Goal: Information Seeking & Learning: Learn about a topic

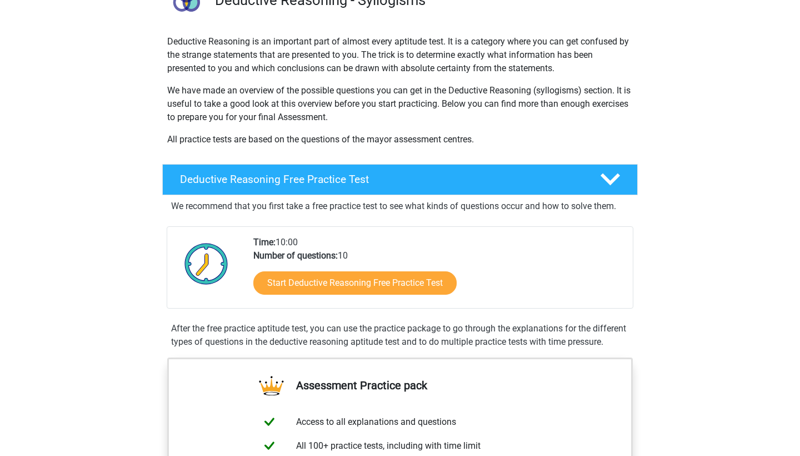
scroll to position [153, 0]
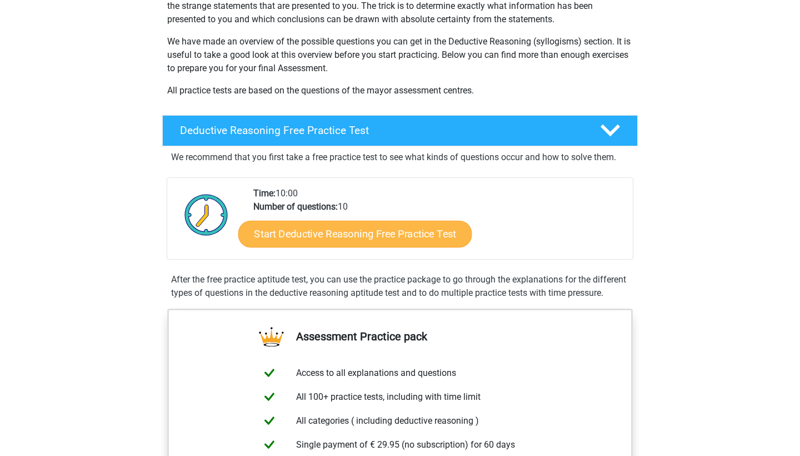
click at [367, 233] on link "Start Deductive Reasoning Free Practice Test" at bounding box center [355, 233] width 234 height 27
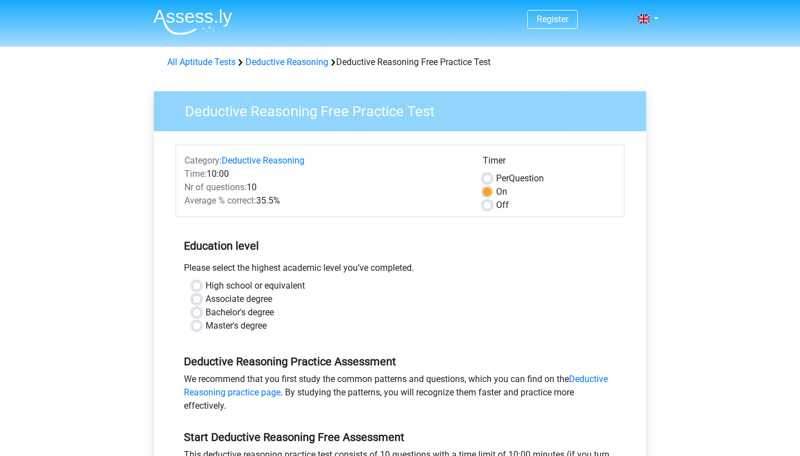
scroll to position [2, 0]
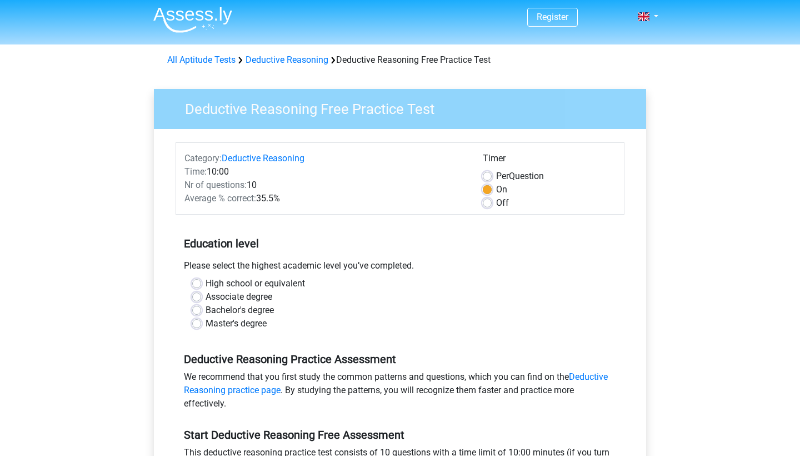
click at [206, 286] on label "High school or equivalent" at bounding box center [255, 283] width 99 height 13
click at [196, 286] on input "High school or equivalent" at bounding box center [196, 282] width 9 height 11
radio input "true"
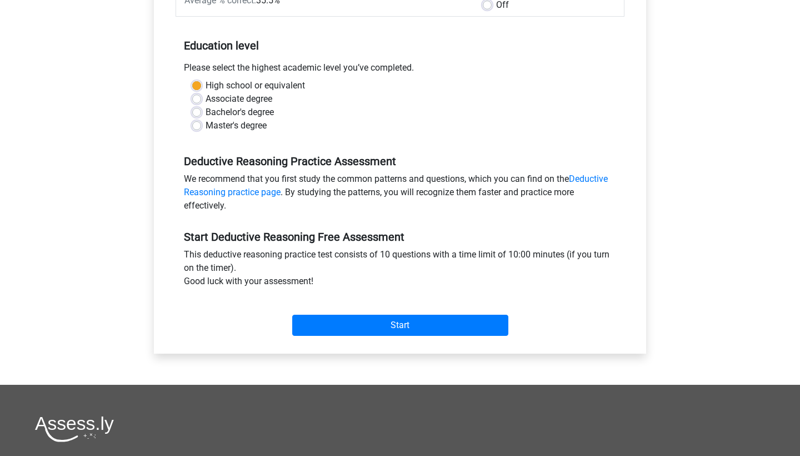
scroll to position [284, 0]
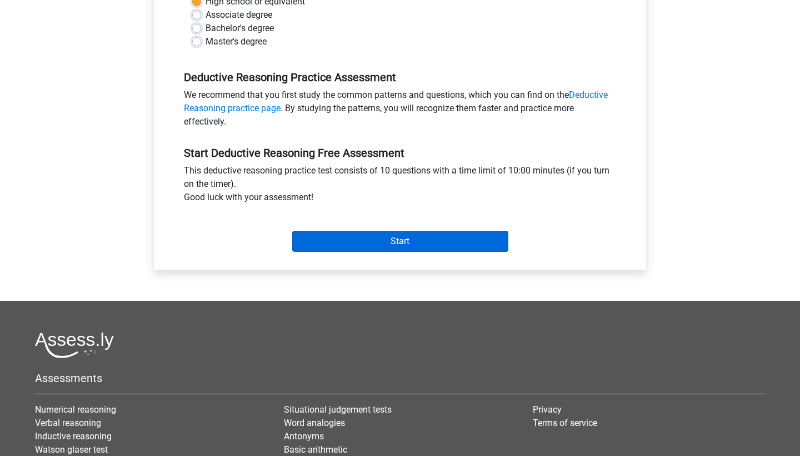
click at [389, 247] on input "Start" at bounding box center [400, 241] width 216 height 21
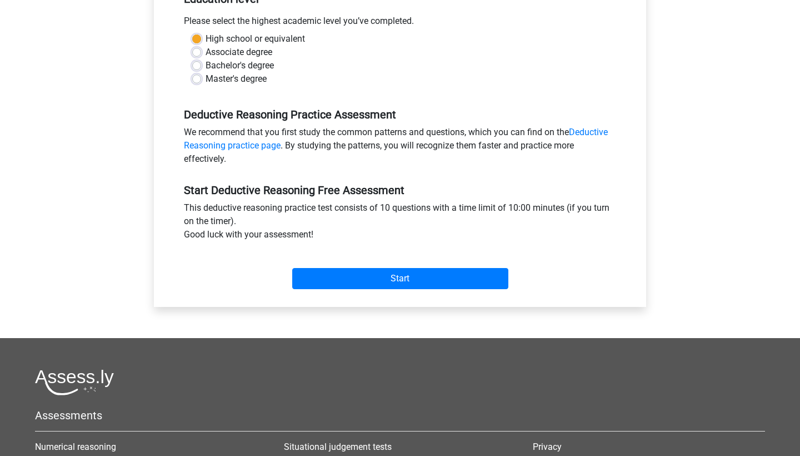
scroll to position [223, 0]
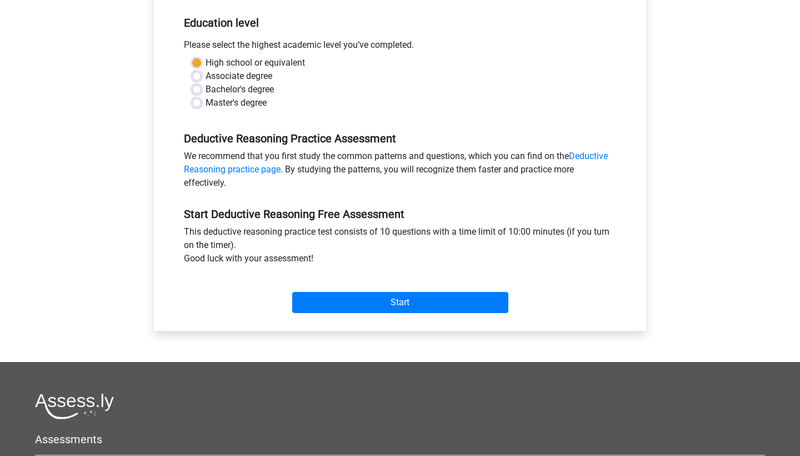
click at [206, 89] on label "Bachelor's degree" at bounding box center [240, 89] width 68 height 13
click at [197, 89] on input "Bachelor's degree" at bounding box center [196, 88] width 9 height 11
radio input "true"
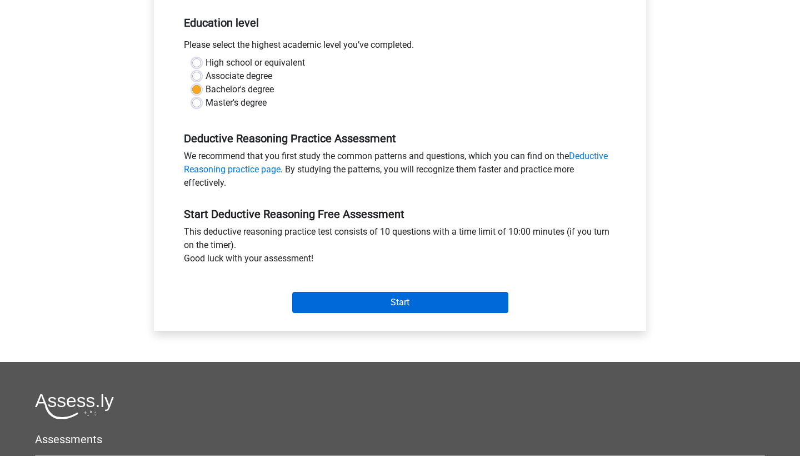
click at [397, 301] on input "Start" at bounding box center [400, 302] width 216 height 21
click at [346, 300] on input "Start" at bounding box center [400, 302] width 216 height 21
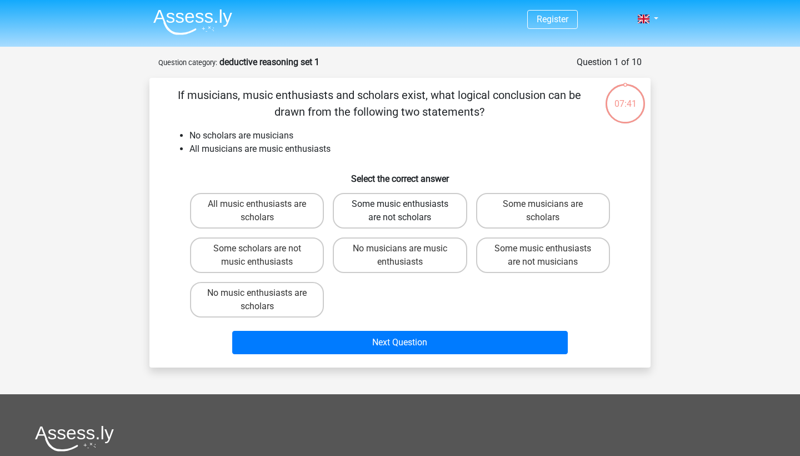
click at [361, 210] on label "Some music enthusiasts are not scholars" at bounding box center [400, 211] width 134 height 36
click at [400, 210] on input "Some music enthusiasts are not scholars" at bounding box center [403, 207] width 7 height 7
radio input "true"
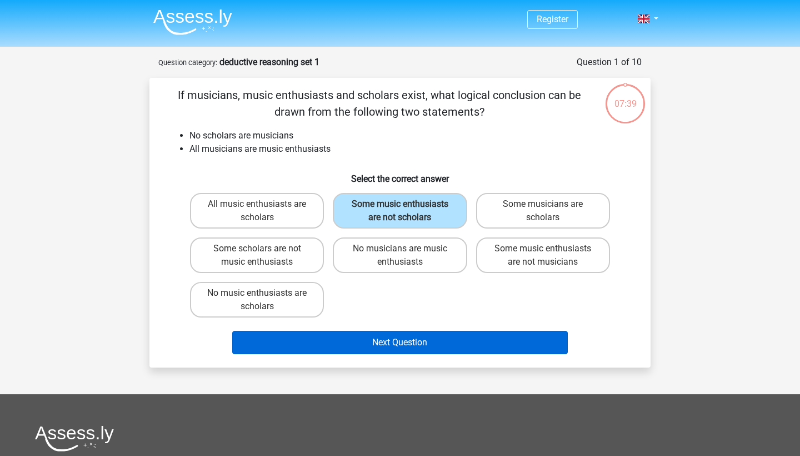
click at [320, 351] on button "Next Question" at bounding box center [400, 342] width 336 height 23
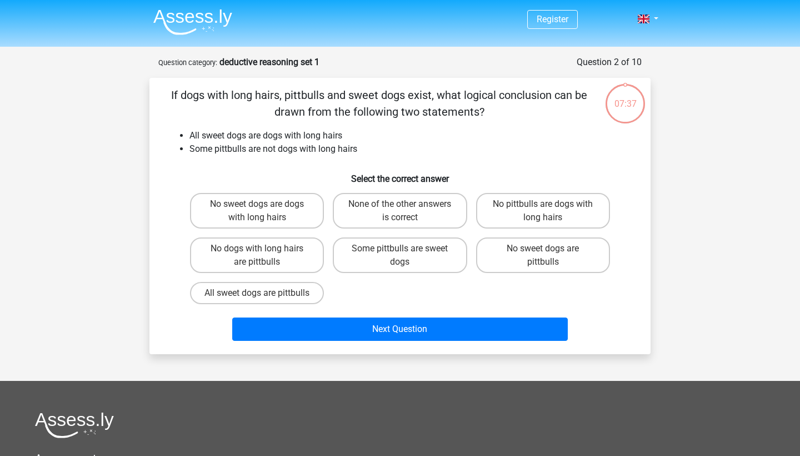
scroll to position [56, 0]
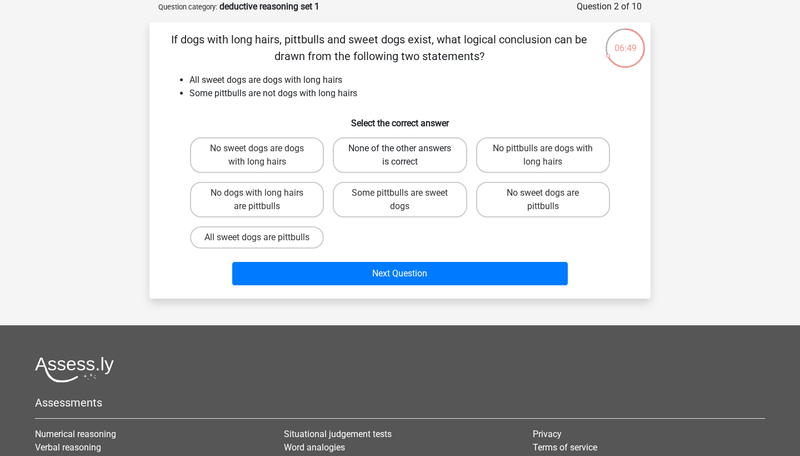
click at [382, 151] on label "None of the other answers is correct" at bounding box center [400, 155] width 134 height 36
click at [400, 151] on input "None of the other answers is correct" at bounding box center [403, 151] width 7 height 7
radio input "true"
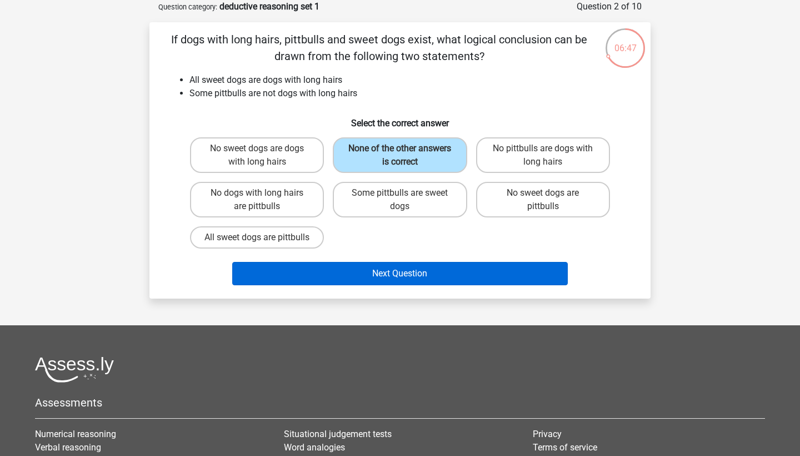
click at [414, 282] on button "Next Question" at bounding box center [400, 273] width 336 height 23
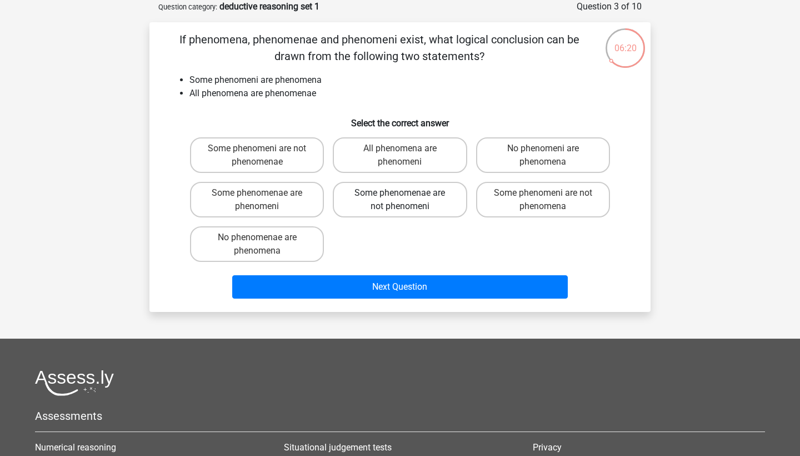
click at [389, 201] on label "Some phenomenae are not phenomeni" at bounding box center [400, 200] width 134 height 36
click at [400, 200] on input "Some phenomenae are not phenomeni" at bounding box center [403, 196] width 7 height 7
radio input "true"
click at [237, 201] on label "Some phenomenae are phenomeni" at bounding box center [257, 200] width 134 height 36
click at [257, 200] on input "Some phenomenae are phenomeni" at bounding box center [260, 196] width 7 height 7
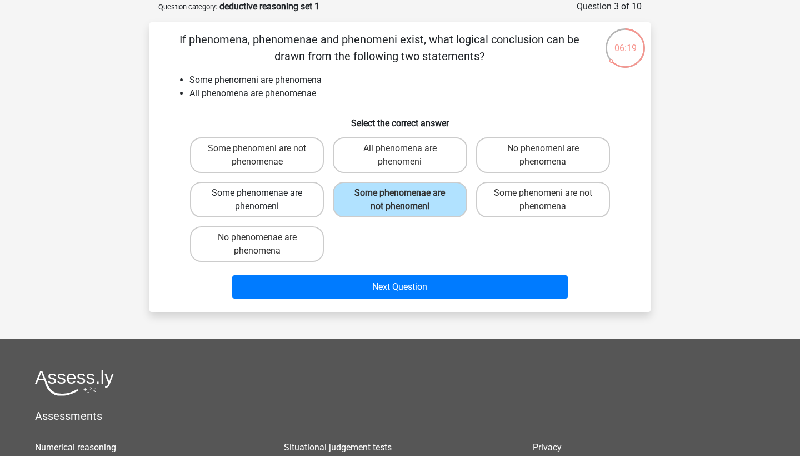
radio input "true"
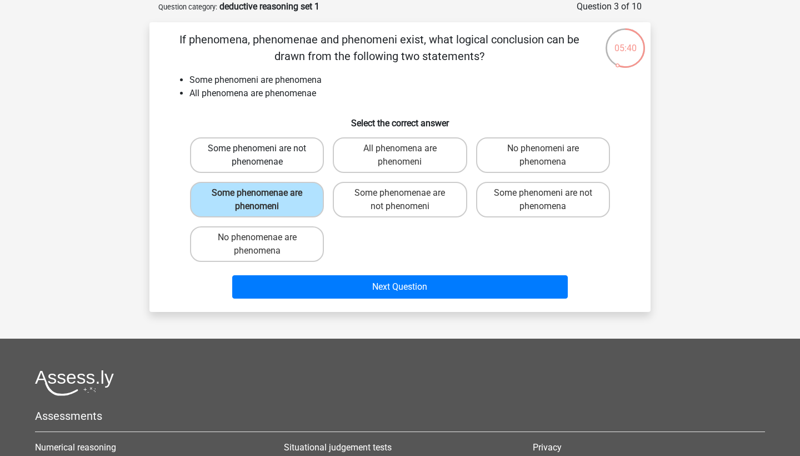
click at [287, 168] on label "Some phenomeni are not phenomenae" at bounding box center [257, 155] width 134 height 36
click at [265, 156] on input "Some phenomeni are not phenomenae" at bounding box center [260, 151] width 7 height 7
radio input "true"
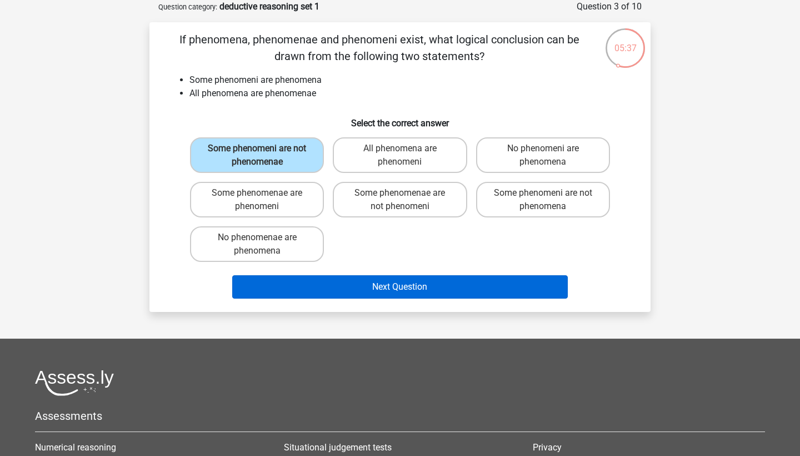
click at [352, 291] on button "Next Question" at bounding box center [400, 286] width 336 height 23
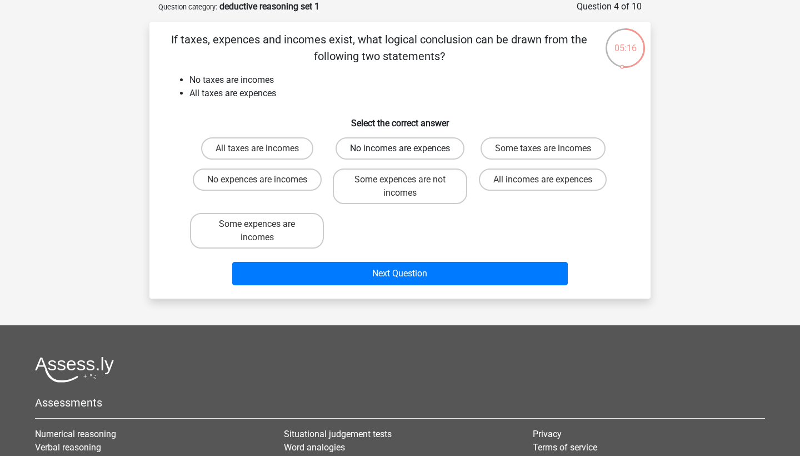
click at [391, 154] on label "No incomes are expences" at bounding box center [400, 148] width 129 height 22
click at [400, 154] on input "No incomes are expences" at bounding box center [403, 151] width 7 height 7
radio input "true"
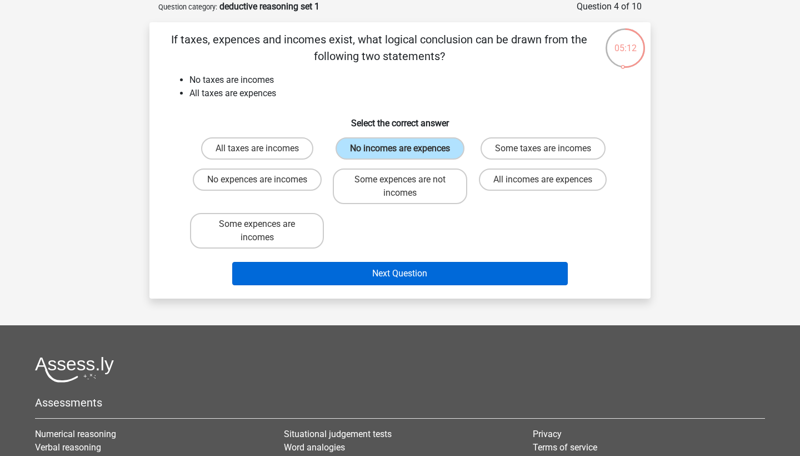
click at [364, 285] on button "Next Question" at bounding box center [400, 273] width 336 height 23
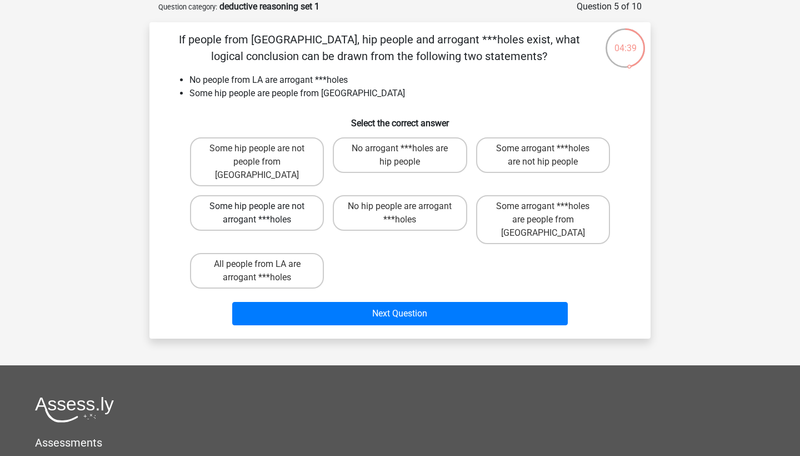
click at [256, 195] on label "Some hip people are not arrogant ***holes" at bounding box center [257, 213] width 134 height 36
click at [257, 206] on input "Some hip people are not arrogant ***holes" at bounding box center [260, 209] width 7 height 7
radio input "true"
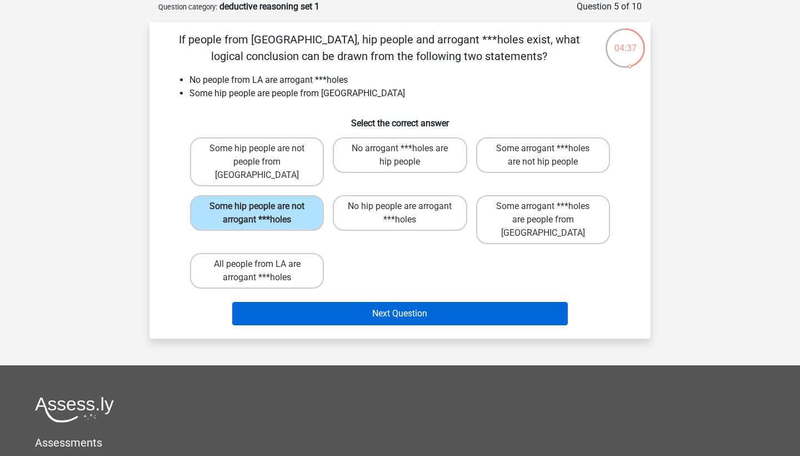
click at [298, 302] on button "Next Question" at bounding box center [400, 313] width 336 height 23
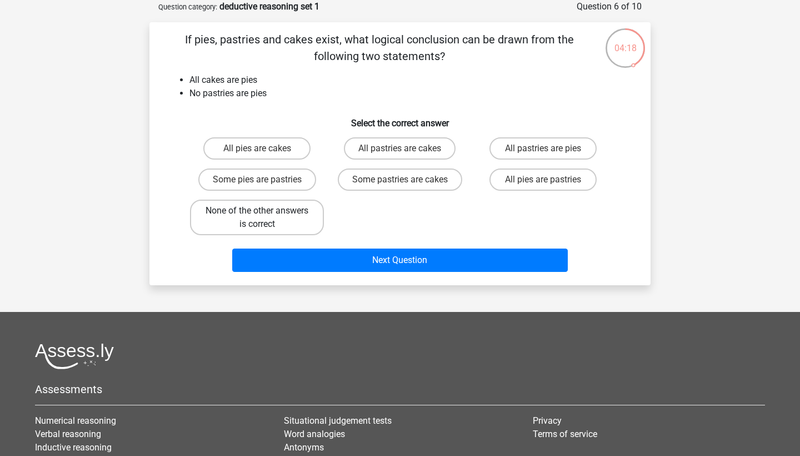
click at [265, 233] on label "None of the other answers is correct" at bounding box center [257, 218] width 134 height 36
click at [265, 218] on input "None of the other answers is correct" at bounding box center [260, 214] width 7 height 7
radio input "true"
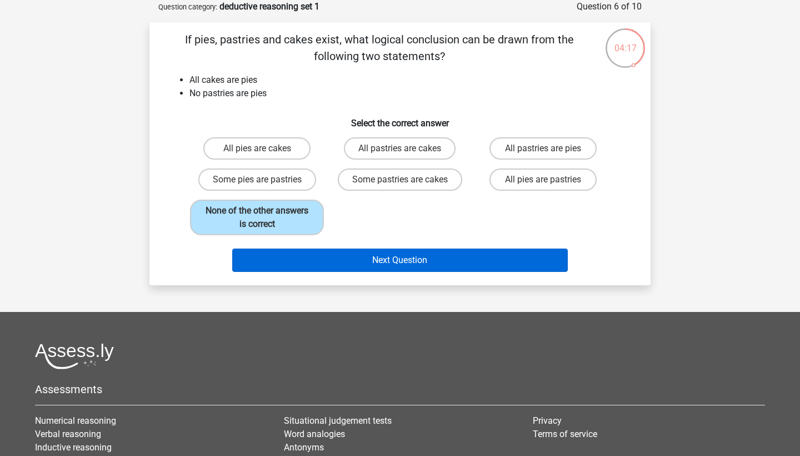
click at [301, 267] on button "Next Question" at bounding box center [400, 259] width 336 height 23
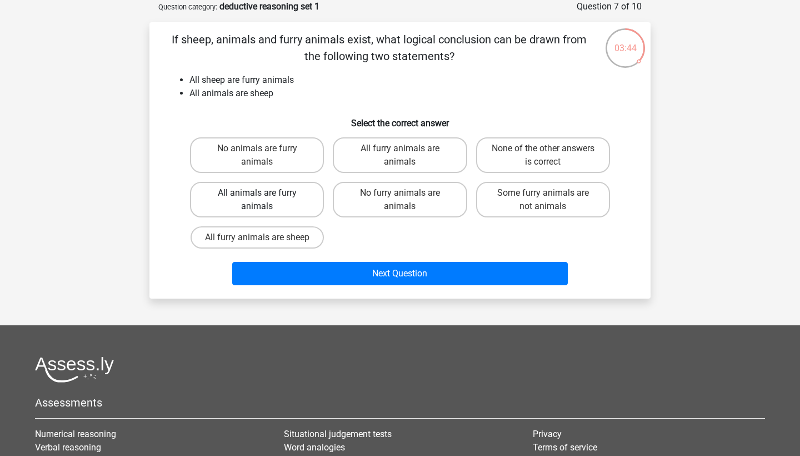
click at [246, 207] on label "All animals are furry animals" at bounding box center [257, 200] width 134 height 36
click at [257, 200] on input "All animals are furry animals" at bounding box center [260, 196] width 7 height 7
radio input "true"
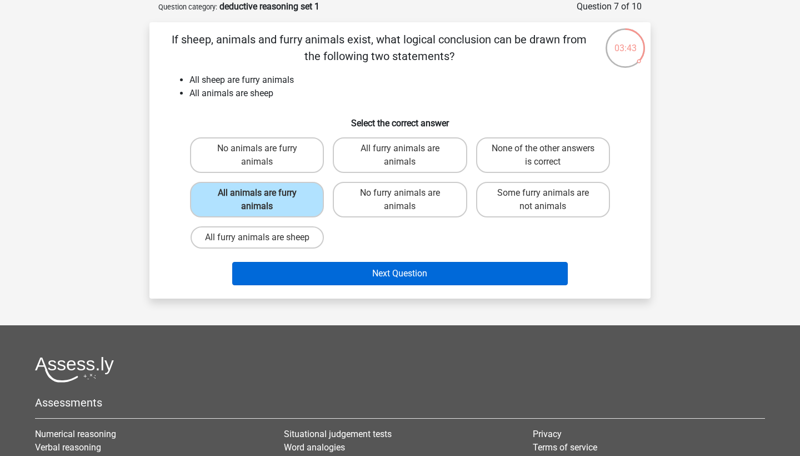
click at [295, 283] on button "Next Question" at bounding box center [400, 273] width 336 height 23
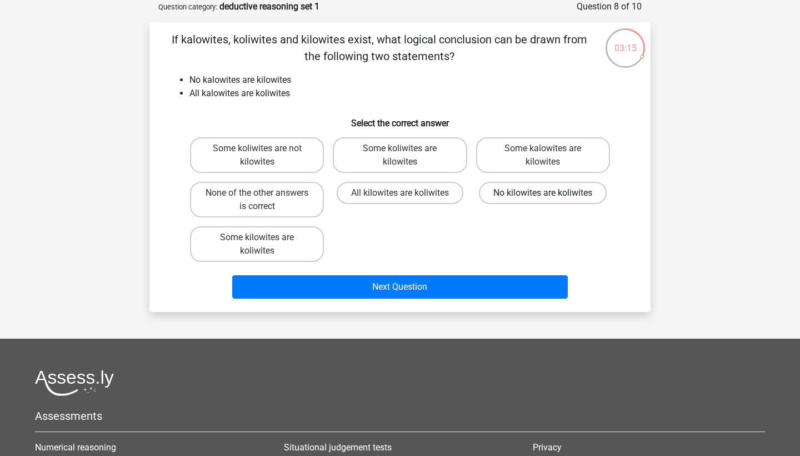
click at [540, 195] on label "No kilowites are koliwites" at bounding box center [543, 193] width 128 height 22
click at [543, 195] on input "No kilowites are koliwites" at bounding box center [546, 196] width 7 height 7
radio input "true"
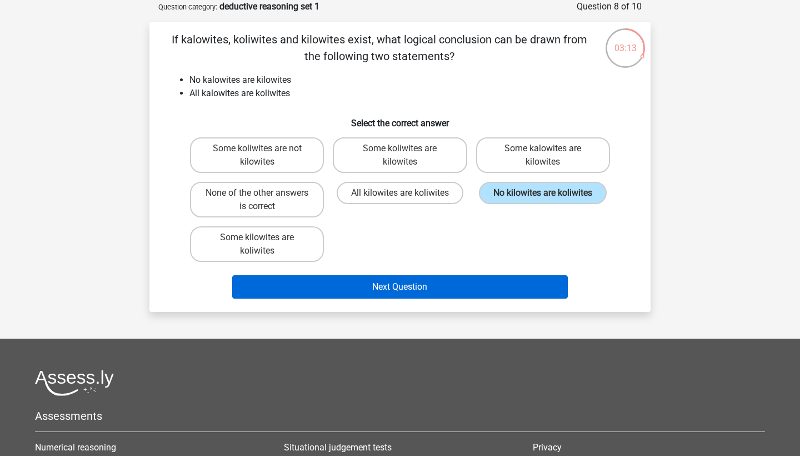
click at [451, 292] on button "Next Question" at bounding box center [400, 286] width 336 height 23
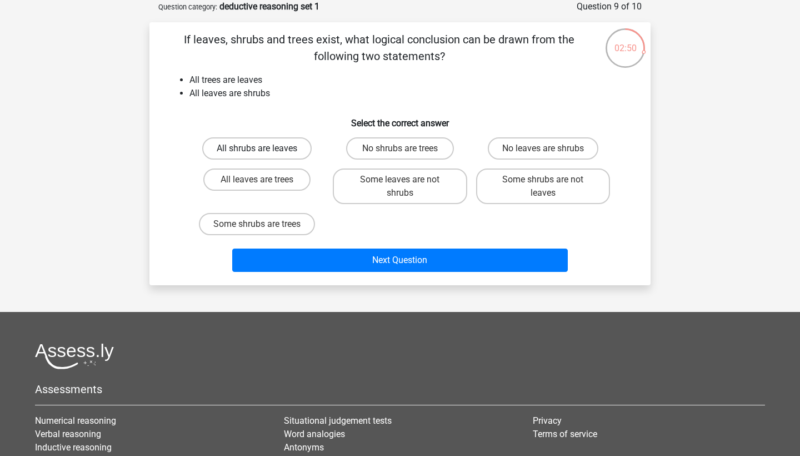
click at [258, 146] on label "All shrubs are leaves" at bounding box center [256, 148] width 109 height 22
click at [258, 148] on input "All shrubs are leaves" at bounding box center [260, 151] width 7 height 7
radio input "true"
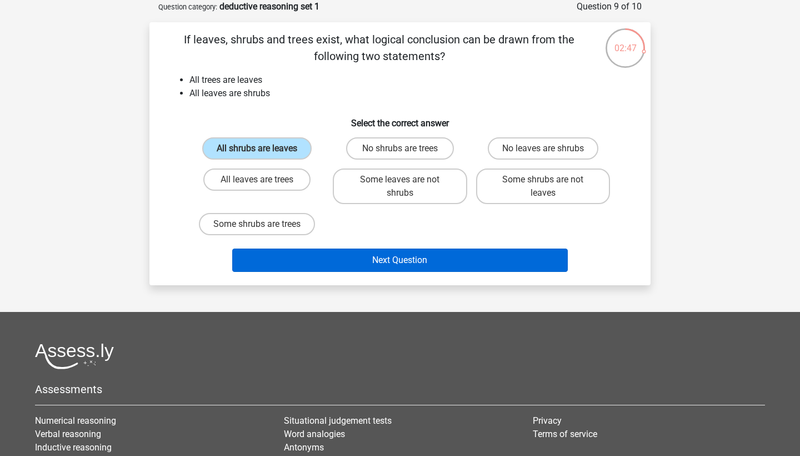
click at [327, 265] on button "Next Question" at bounding box center [400, 259] width 336 height 23
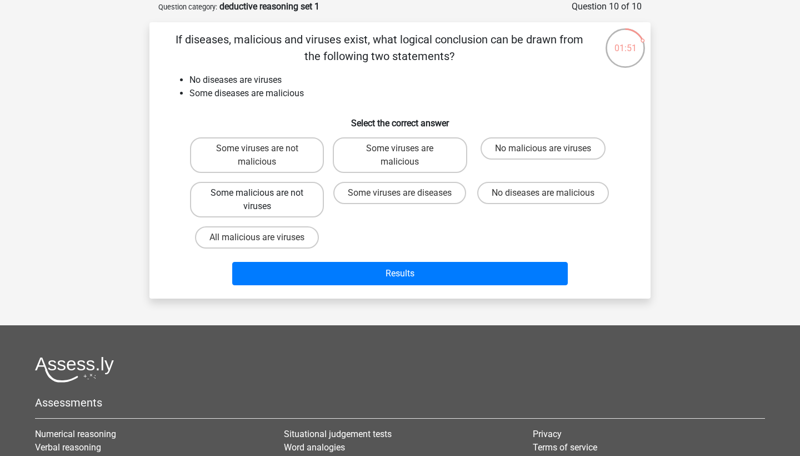
click at [249, 206] on label "Some malicious are not viruses" at bounding box center [257, 200] width 134 height 36
click at [257, 200] on input "Some malicious are not viruses" at bounding box center [260, 196] width 7 height 7
radio input "true"
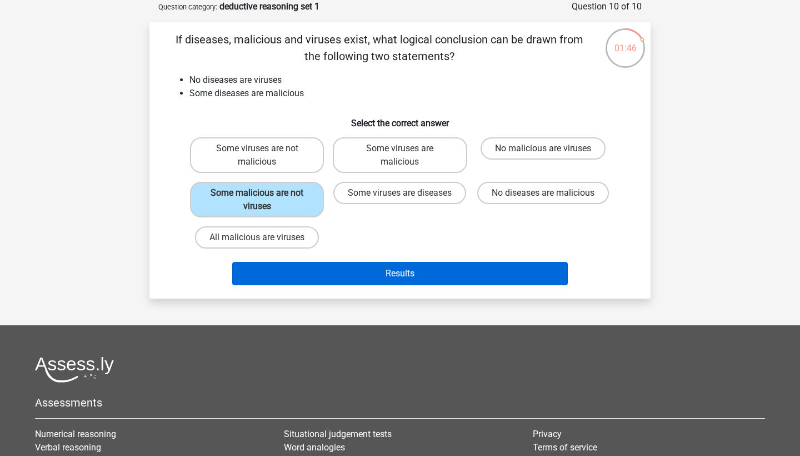
click at [308, 265] on button "Results" at bounding box center [400, 273] width 336 height 23
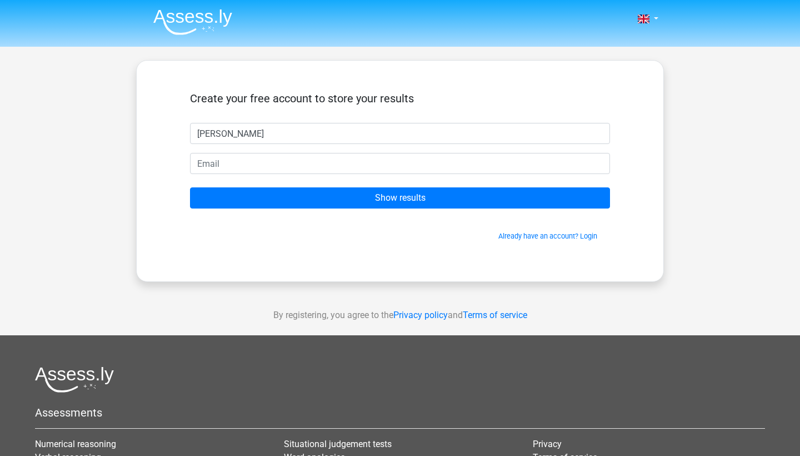
type input "[PERSON_NAME]"
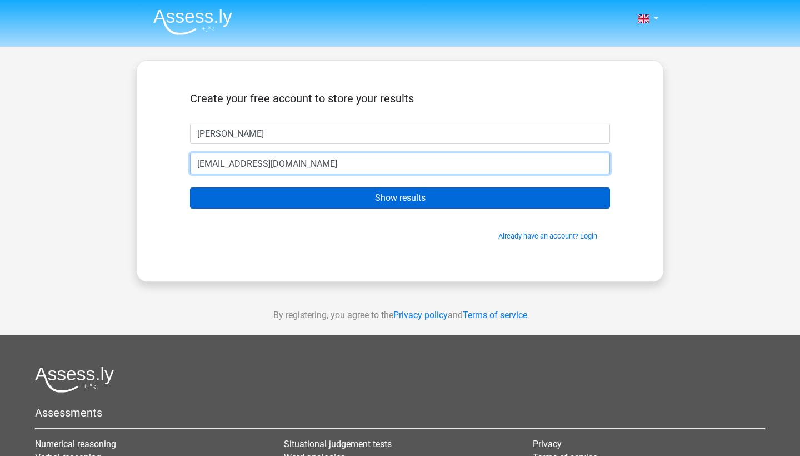
type input "[EMAIL_ADDRESS][DOMAIN_NAME]"
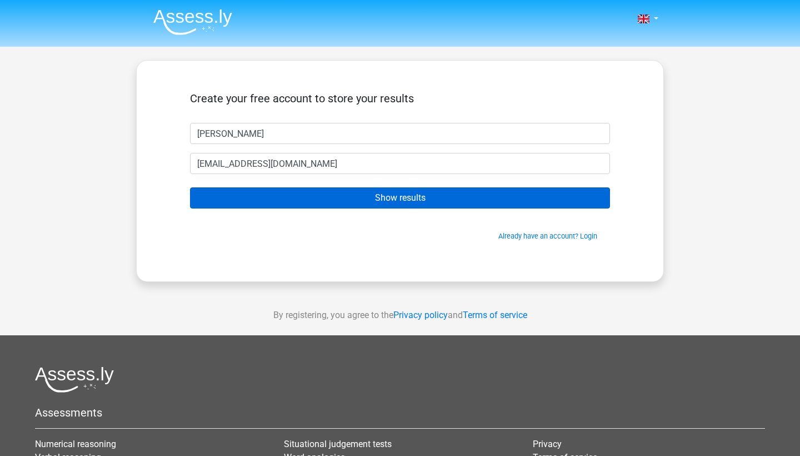
click at [433, 195] on input "Show results" at bounding box center [400, 197] width 420 height 21
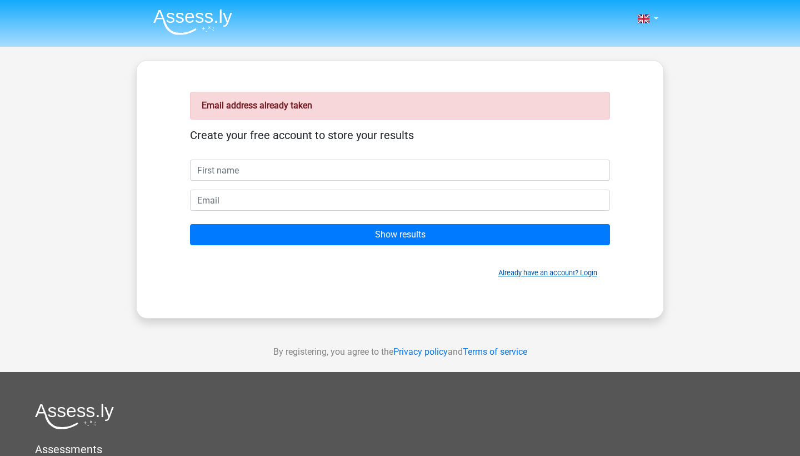
click at [562, 270] on link "Already have an account? Login" at bounding box center [547, 272] width 99 height 8
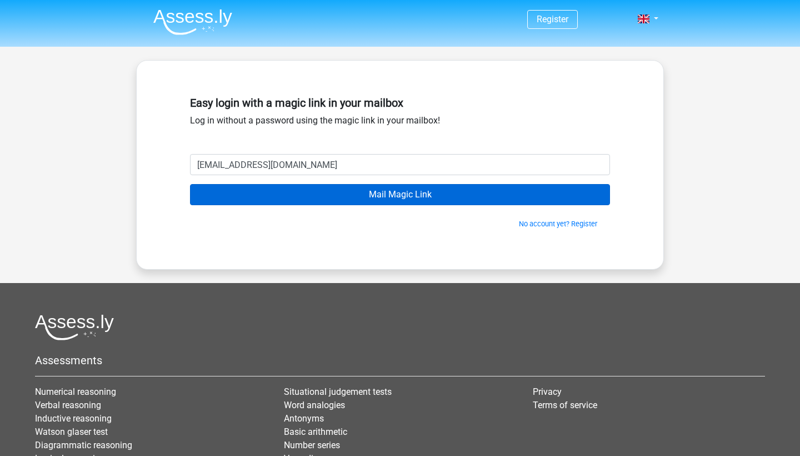
type input "[EMAIL_ADDRESS][DOMAIN_NAME]"
click at [443, 194] on input "Mail Magic Link" at bounding box center [400, 194] width 420 height 21
